Goal: Entertainment & Leisure: Consume media (video, audio)

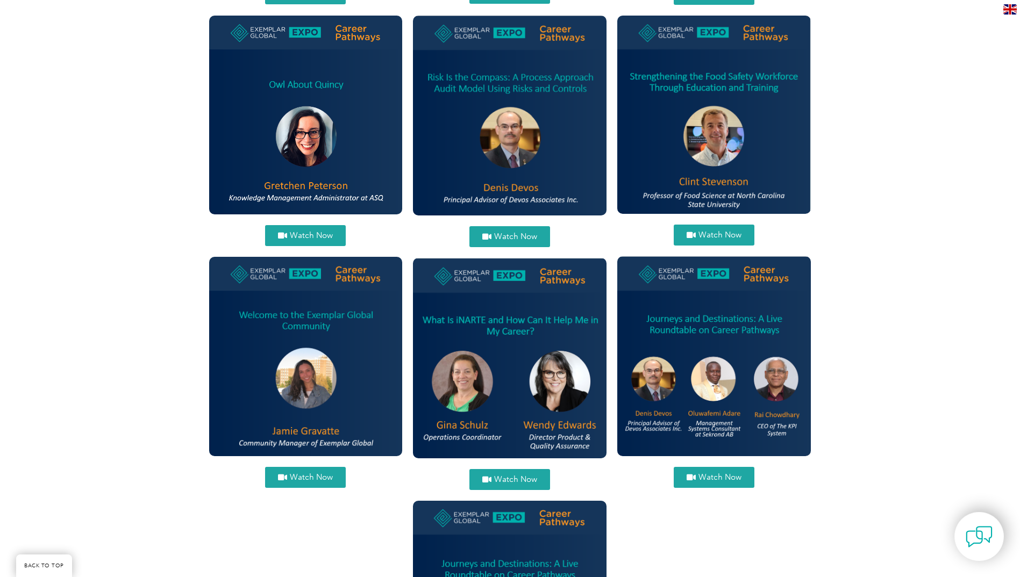
scroll to position [1183, 0]
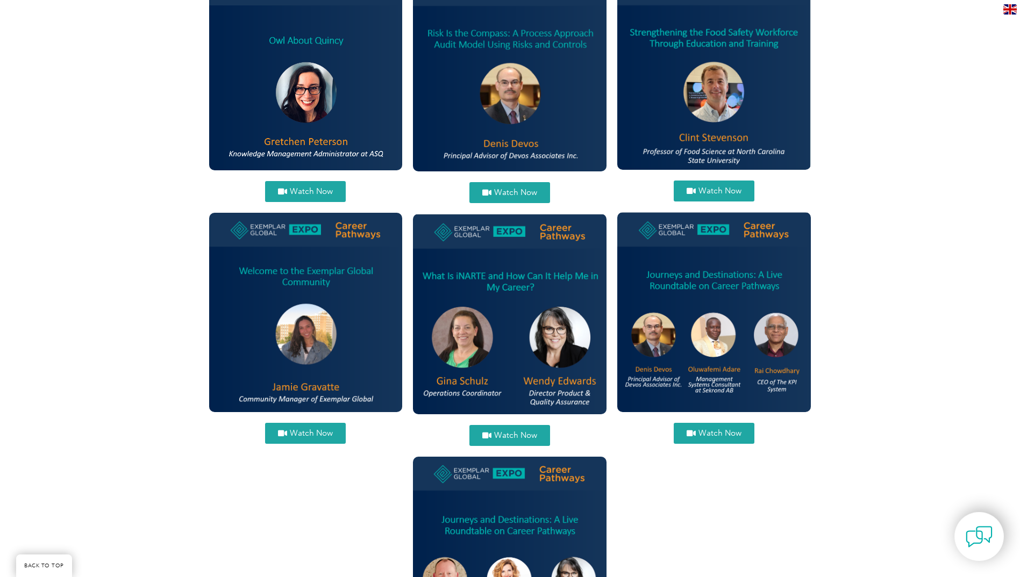
click at [318, 430] on span "Watch Now" at bounding box center [311, 434] width 43 height 8
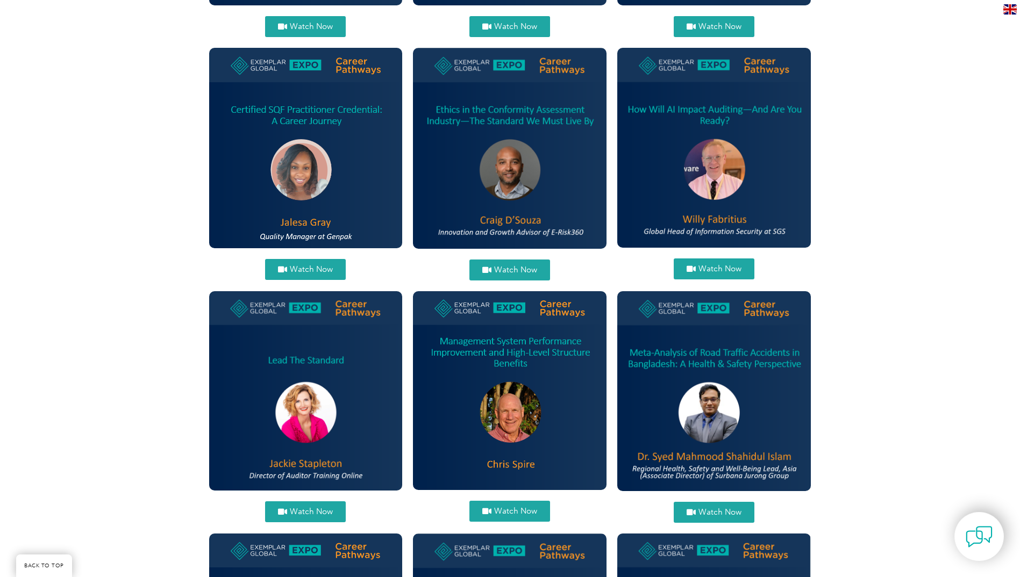
scroll to position [645, 0]
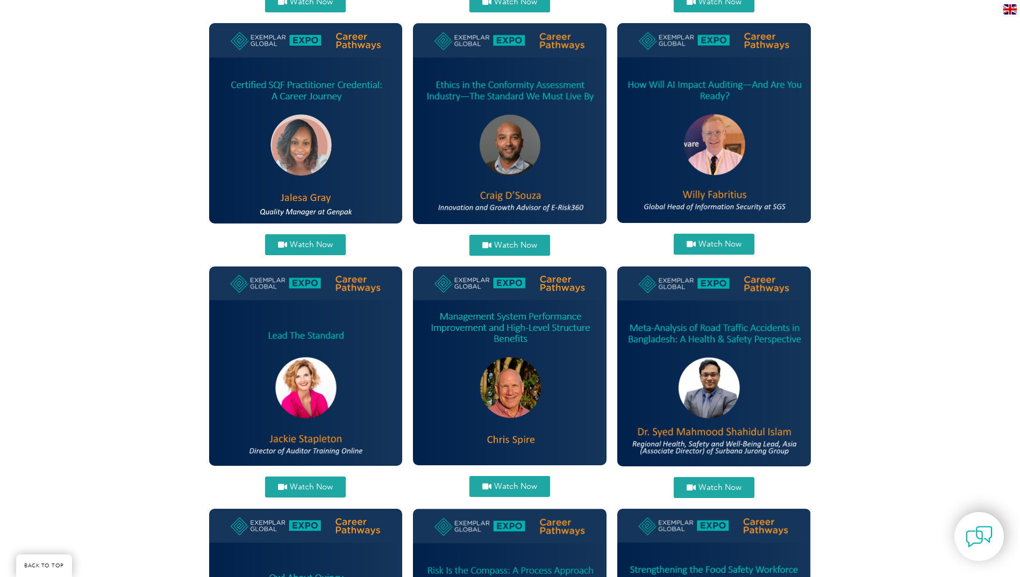
click at [716, 241] on span "Watch Now" at bounding box center [719, 244] width 43 height 8
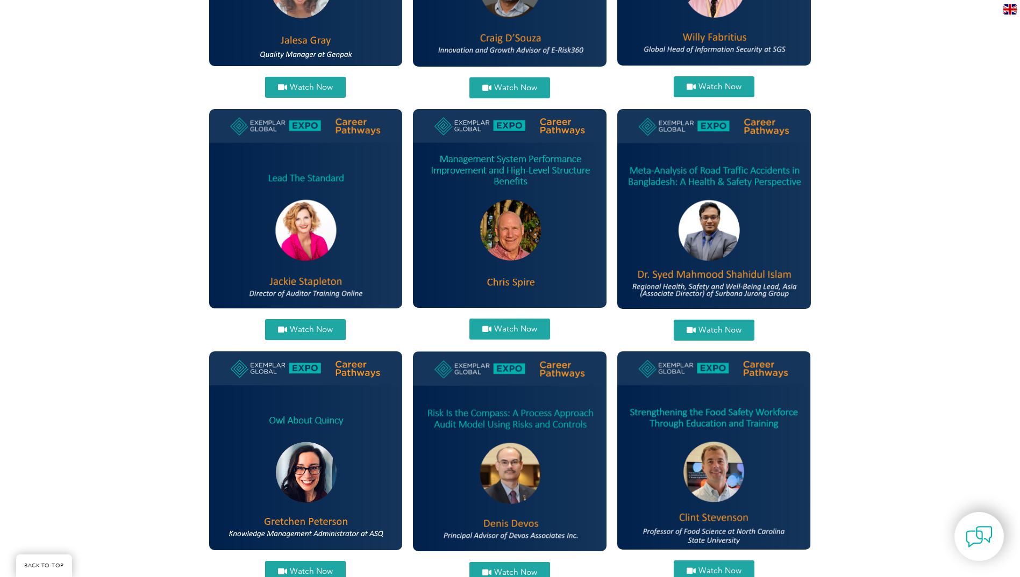
scroll to position [807, 0]
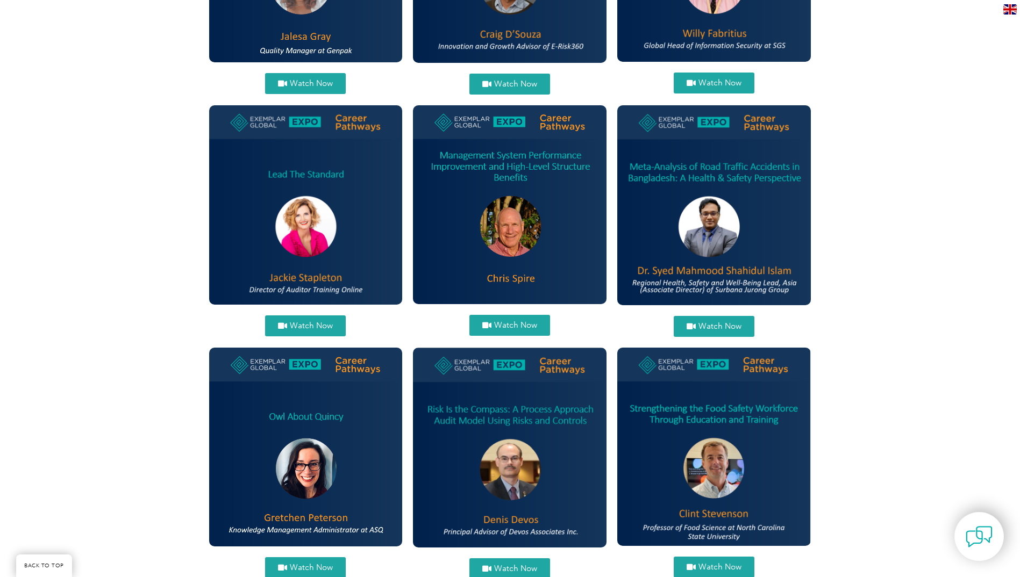
click at [524, 565] on span "Watch Now" at bounding box center [515, 569] width 43 height 8
